Goal: Communication & Community: Answer question/provide support

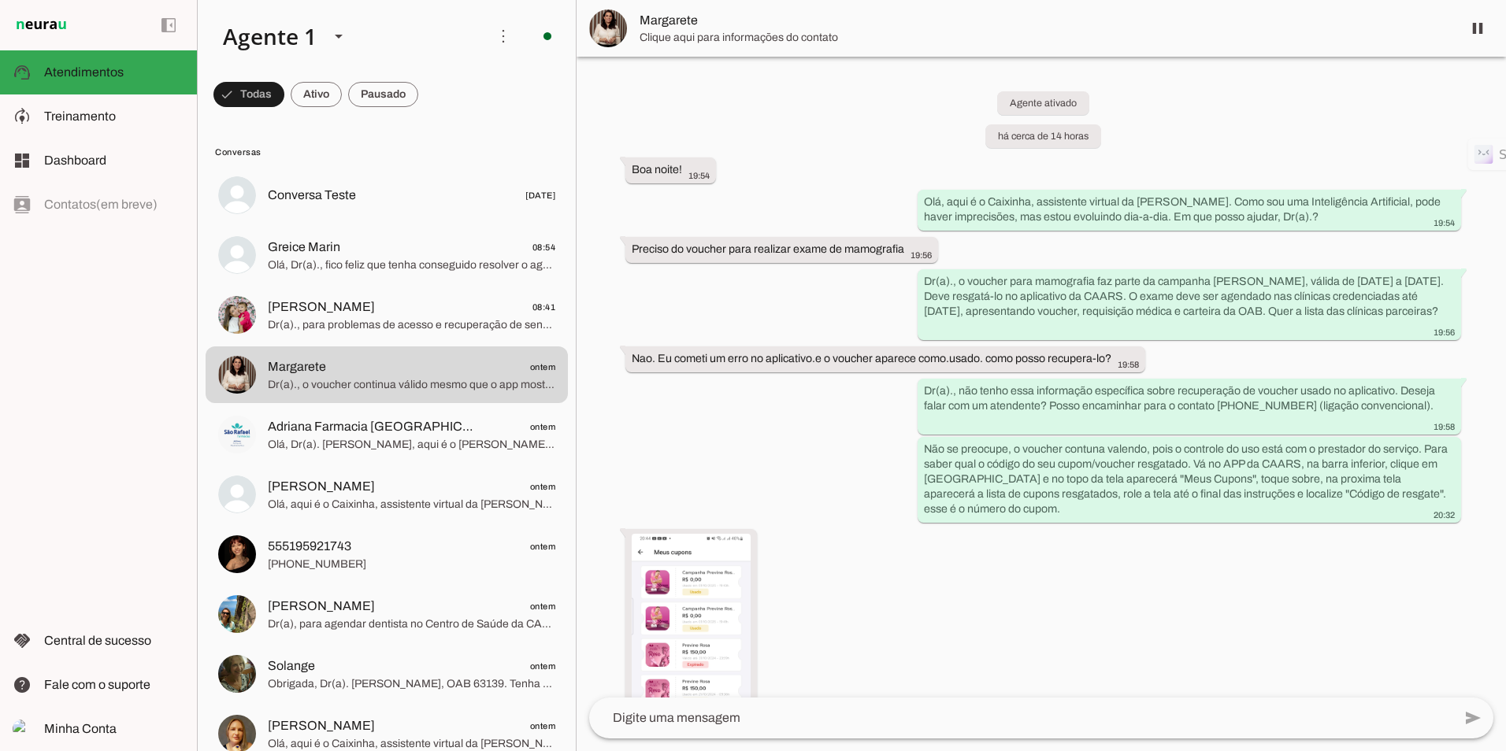
scroll to position [282, 0]
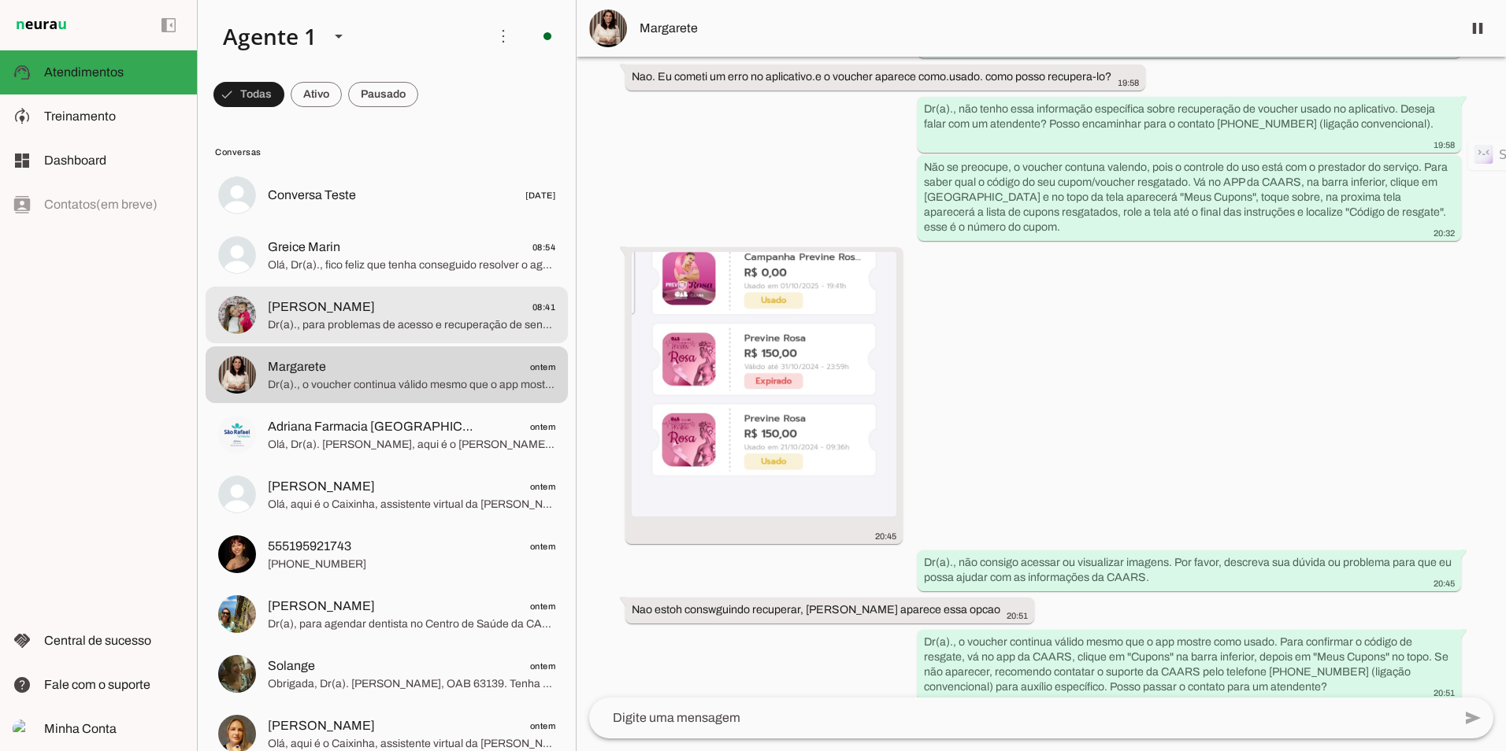
click at [339, 328] on span "Dr(a)., para problemas de acesso e recuperação de senha no Gympass, parte do CA…" at bounding box center [412, 325] width 288 height 16
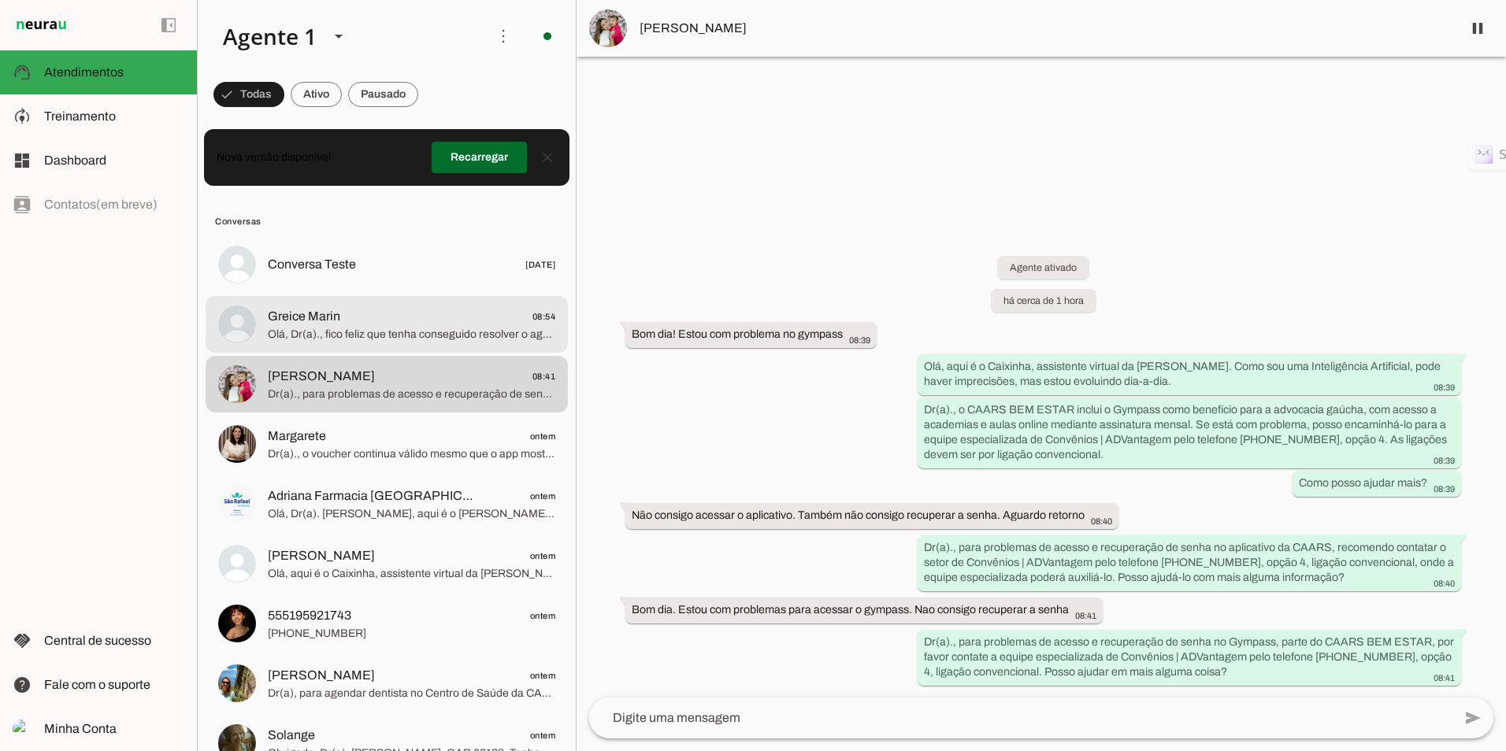
click at [389, 325] on span "Greice Marin 08:54" at bounding box center [412, 317] width 288 height 20
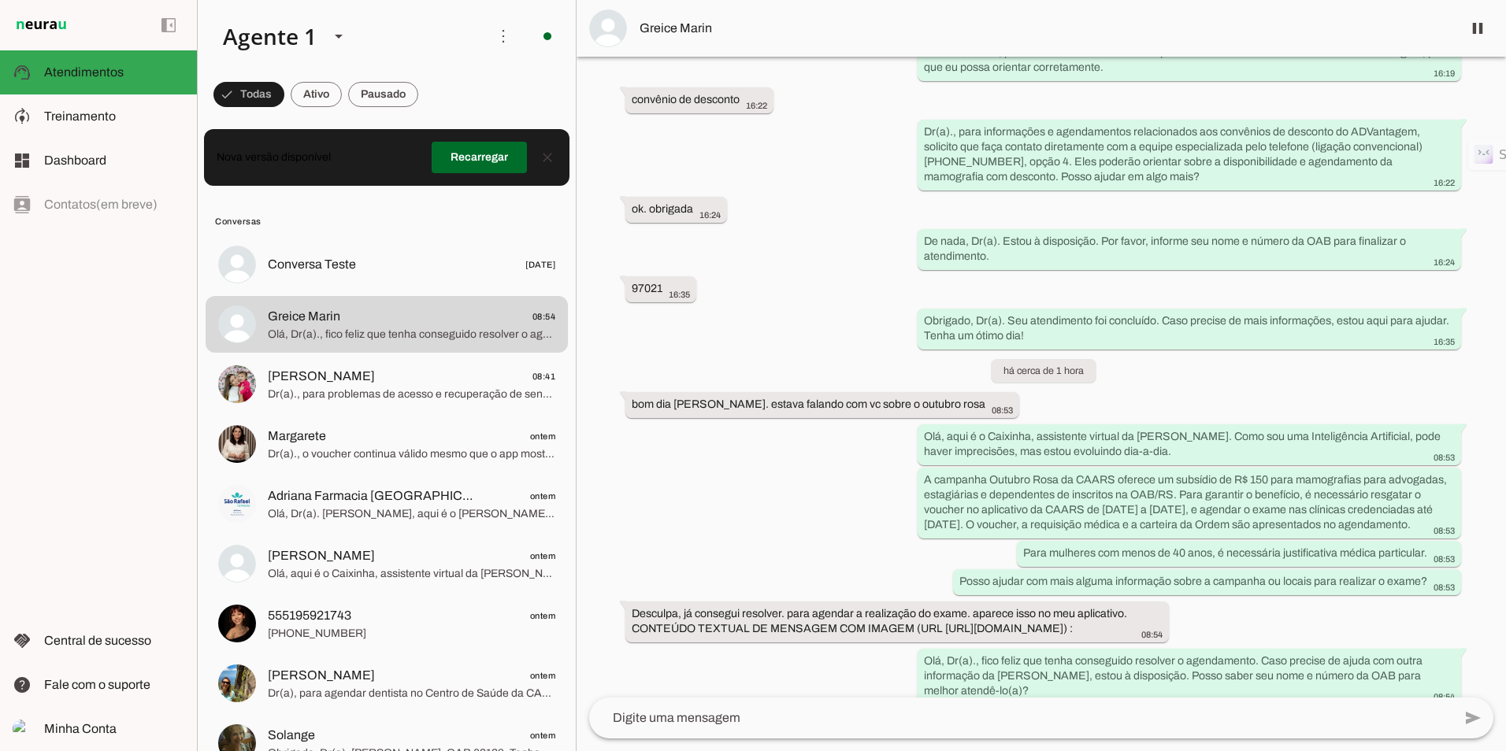
scroll to position [353, 0]
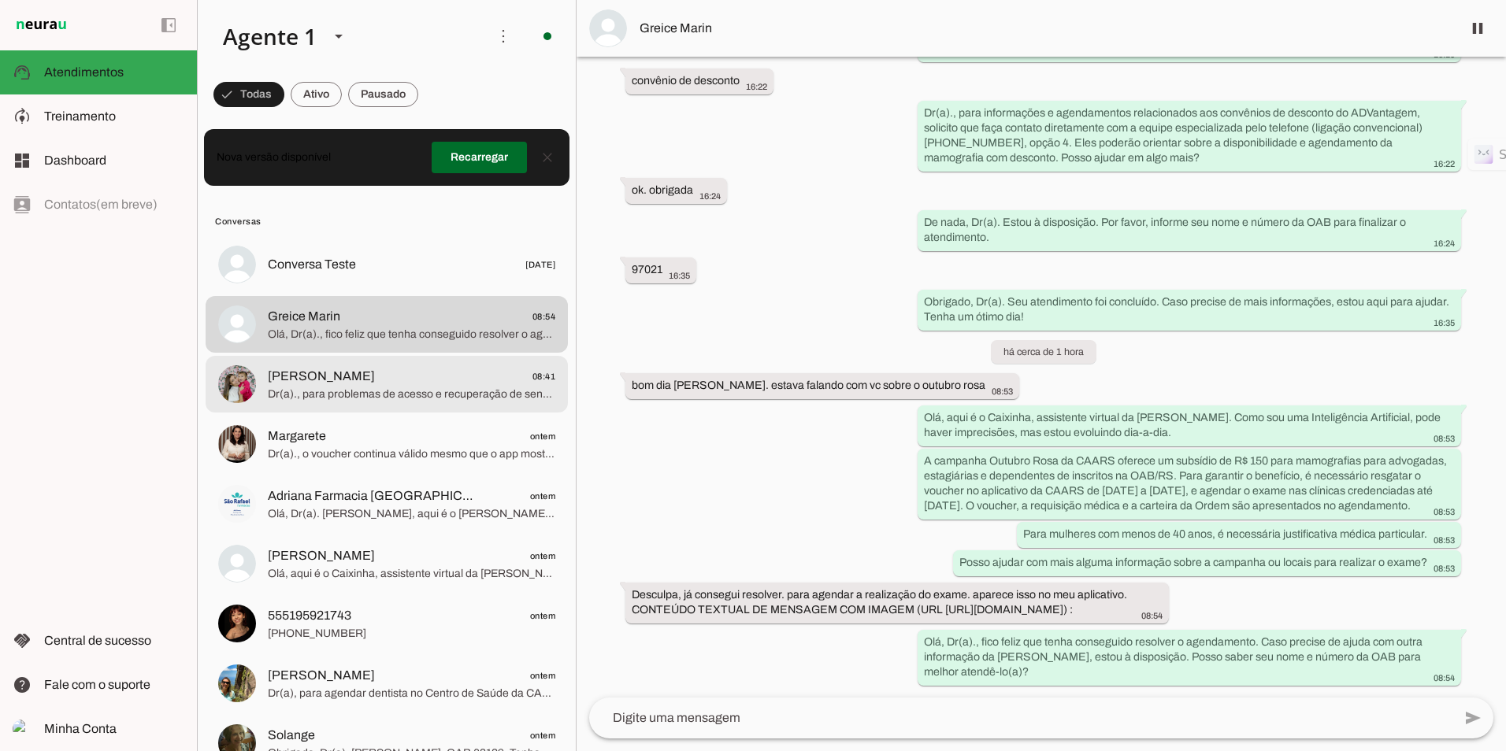
click at [351, 385] on span "[PERSON_NAME]" at bounding box center [321, 376] width 107 height 19
